Goal: Complete application form: Complete application form

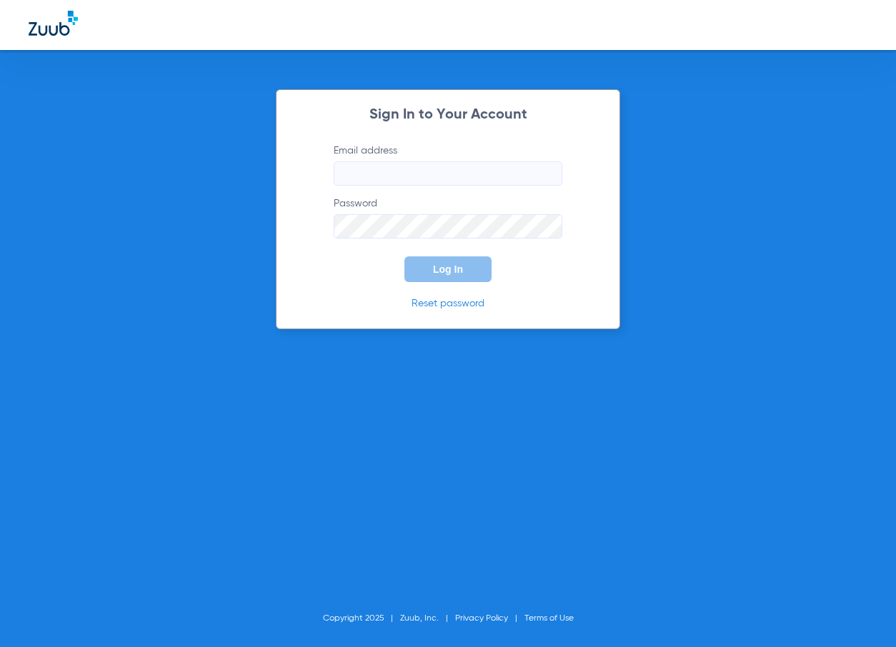
type input "[EMAIL_ADDRESS][DOMAIN_NAME]"
click at [467, 274] on button "Log In" at bounding box center [447, 269] width 87 height 26
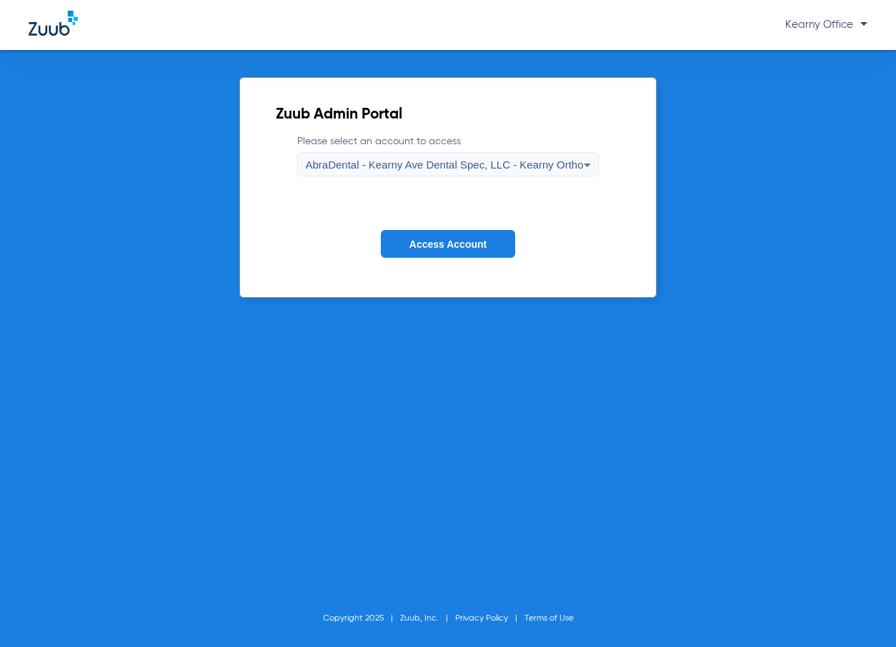
click at [470, 245] on span "Access Account" at bounding box center [447, 244] width 77 height 11
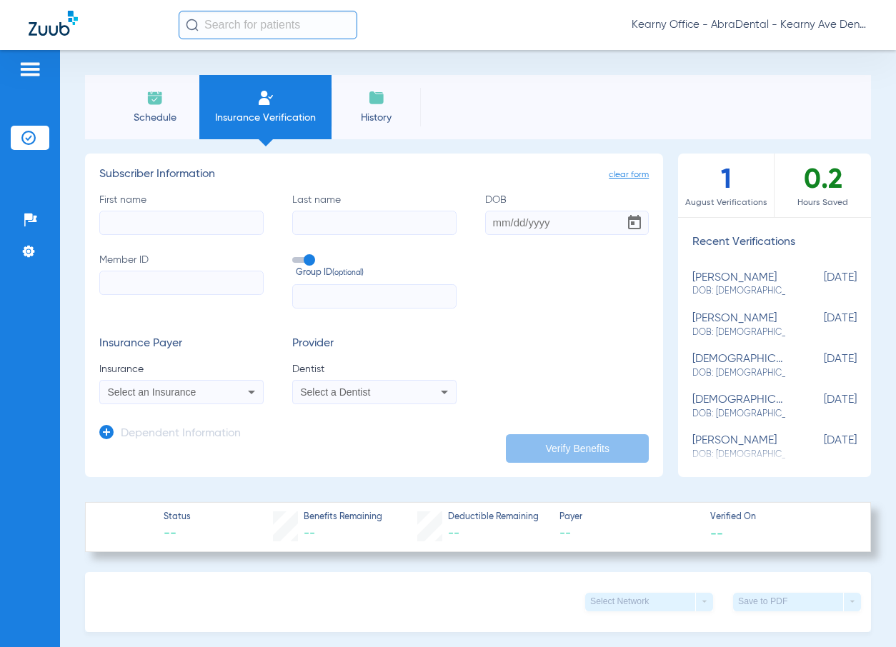
click at [197, 218] on input "First name" at bounding box center [181, 223] width 164 height 24
type input "[PERSON_NAME]"
type input "[DATE]"
paste input "073075032220-01"
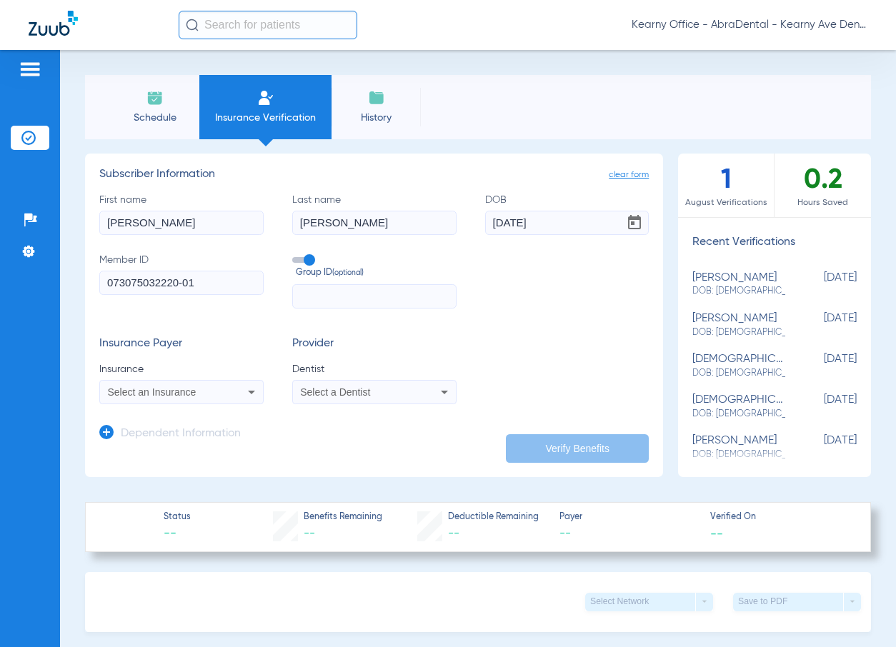
type input "073075032220-01"
click at [218, 394] on div "Select an Insurance" at bounding box center [167, 392] width 118 height 10
type input "L"
click at [224, 326] on div at bounding box center [448, 323] width 896 height 647
click at [228, 388] on div "Select an Insurance" at bounding box center [181, 392] width 163 height 17
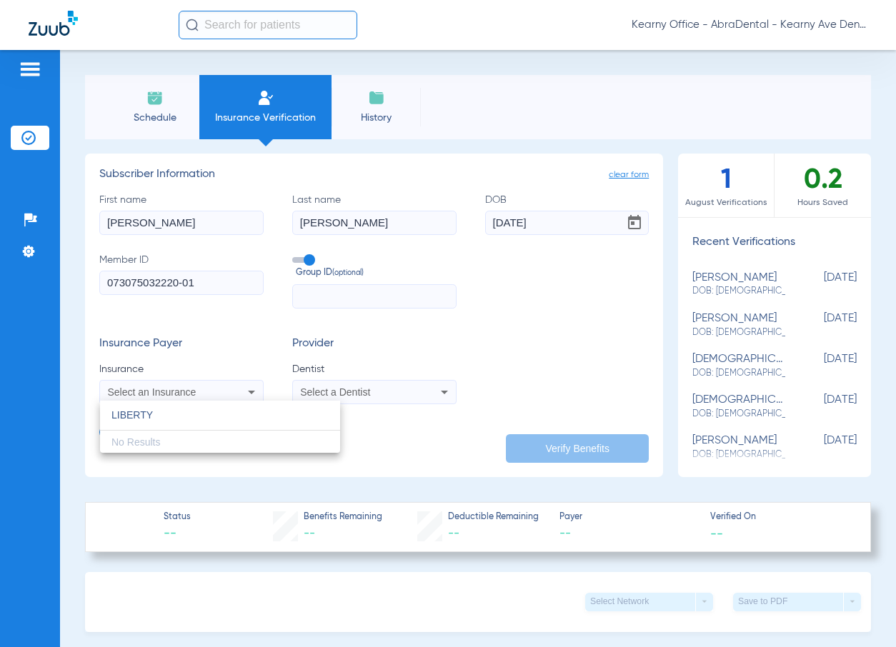
type input "LIBERTY"
click at [230, 339] on div at bounding box center [448, 323] width 896 height 647
click at [194, 386] on span "Select an Insurance" at bounding box center [152, 391] width 89 height 11
click at [374, 388] on div at bounding box center [448, 323] width 896 height 647
click at [374, 388] on div "Select a Dentist" at bounding box center [359, 392] width 118 height 10
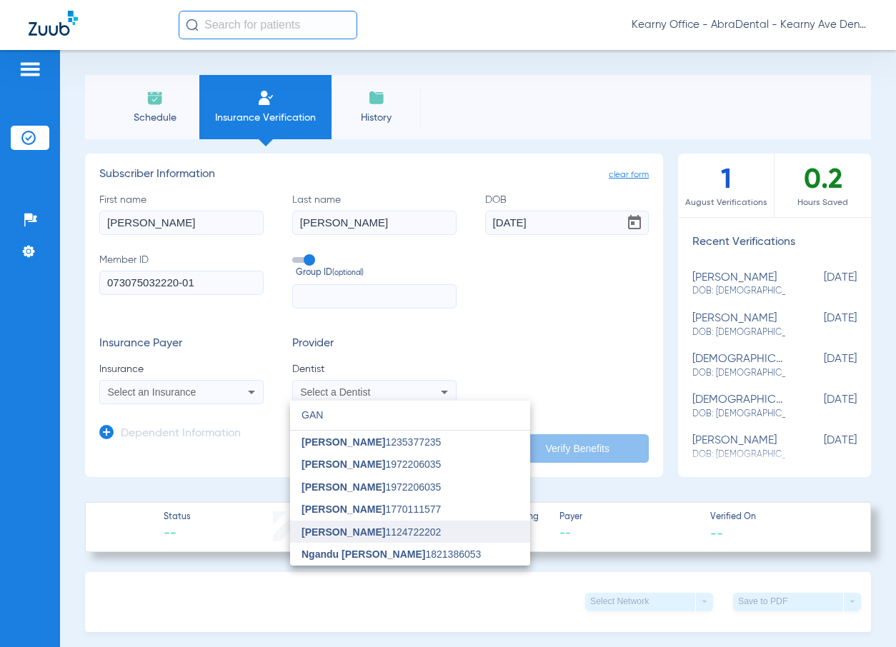
type input "GAN"
click at [349, 530] on span "[PERSON_NAME] 1124722202" at bounding box center [370, 532] width 139 height 10
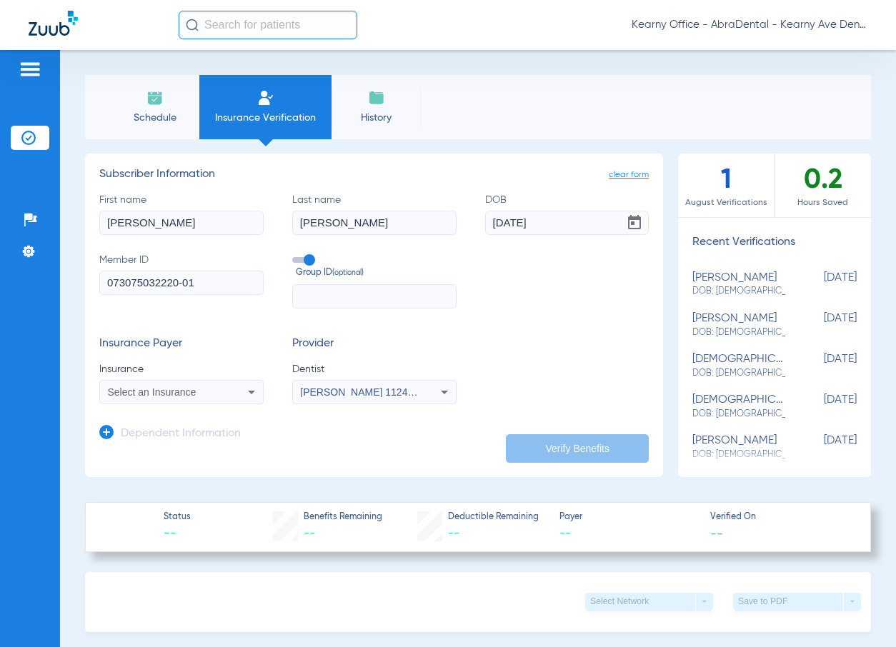
click at [202, 388] on div "Select an Insurance" at bounding box center [167, 392] width 118 height 10
click at [512, 371] on div at bounding box center [448, 323] width 896 height 647
click at [236, 281] on input "073075032220-01" at bounding box center [181, 283] width 164 height 24
type input "073075032220"
click at [252, 394] on icon at bounding box center [251, 392] width 17 height 17
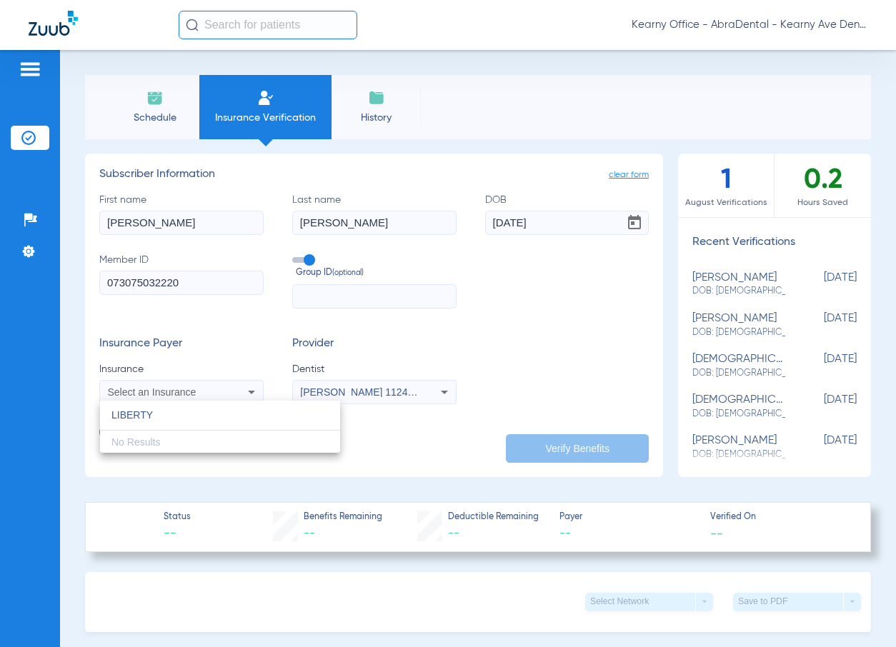
type input "LIBERTY"
click at [553, 360] on div at bounding box center [448, 323] width 896 height 647
click at [411, 299] on input "text" at bounding box center [374, 296] width 164 height 24
click at [170, 401] on mat-select "Select an Insurance" at bounding box center [181, 392] width 164 height 24
click at [189, 387] on span "Select an Insurance" at bounding box center [152, 391] width 89 height 11
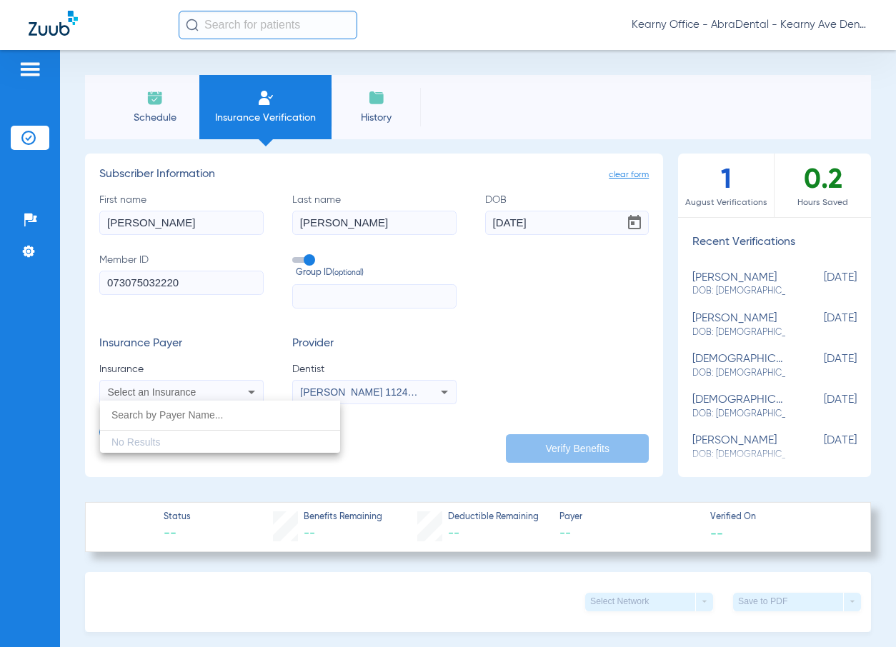
click at [193, 404] on input "dropdown search" at bounding box center [220, 415] width 240 height 29
type input "L"
click at [506, 359] on div at bounding box center [448, 323] width 896 height 647
click at [243, 394] on icon at bounding box center [251, 392] width 17 height 17
click at [208, 441] on div "No Results" at bounding box center [220, 427] width 240 height 53
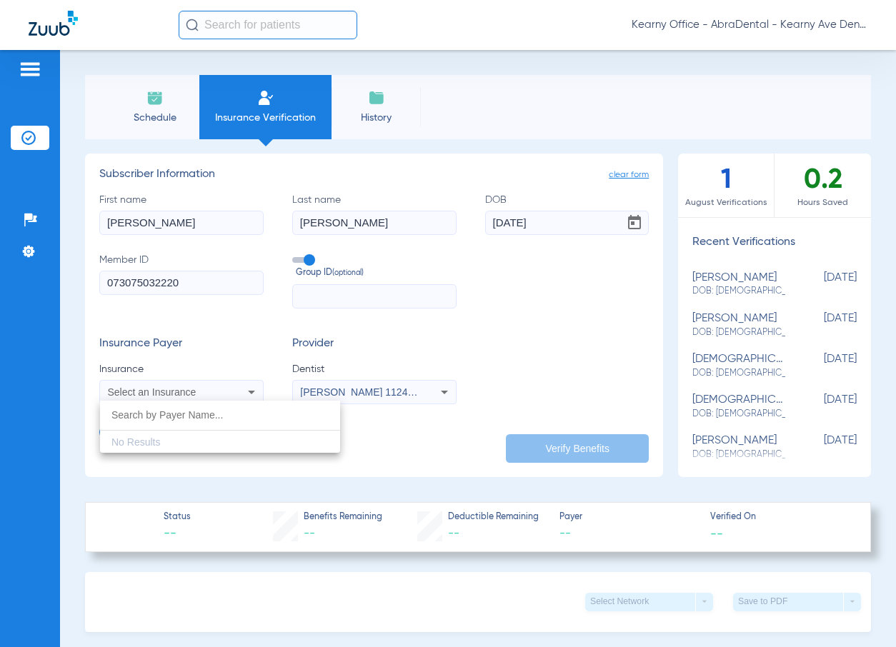
click at [477, 366] on div at bounding box center [448, 323] width 896 height 647
click at [182, 377] on app-form-autocomplete "Insurance Select an Insurance" at bounding box center [181, 383] width 164 height 42
click at [195, 390] on span "Select an Insurance" at bounding box center [152, 391] width 89 height 11
type input "A"
click at [206, 357] on div at bounding box center [448, 323] width 896 height 647
